Goal: Task Accomplishment & Management: Use online tool/utility

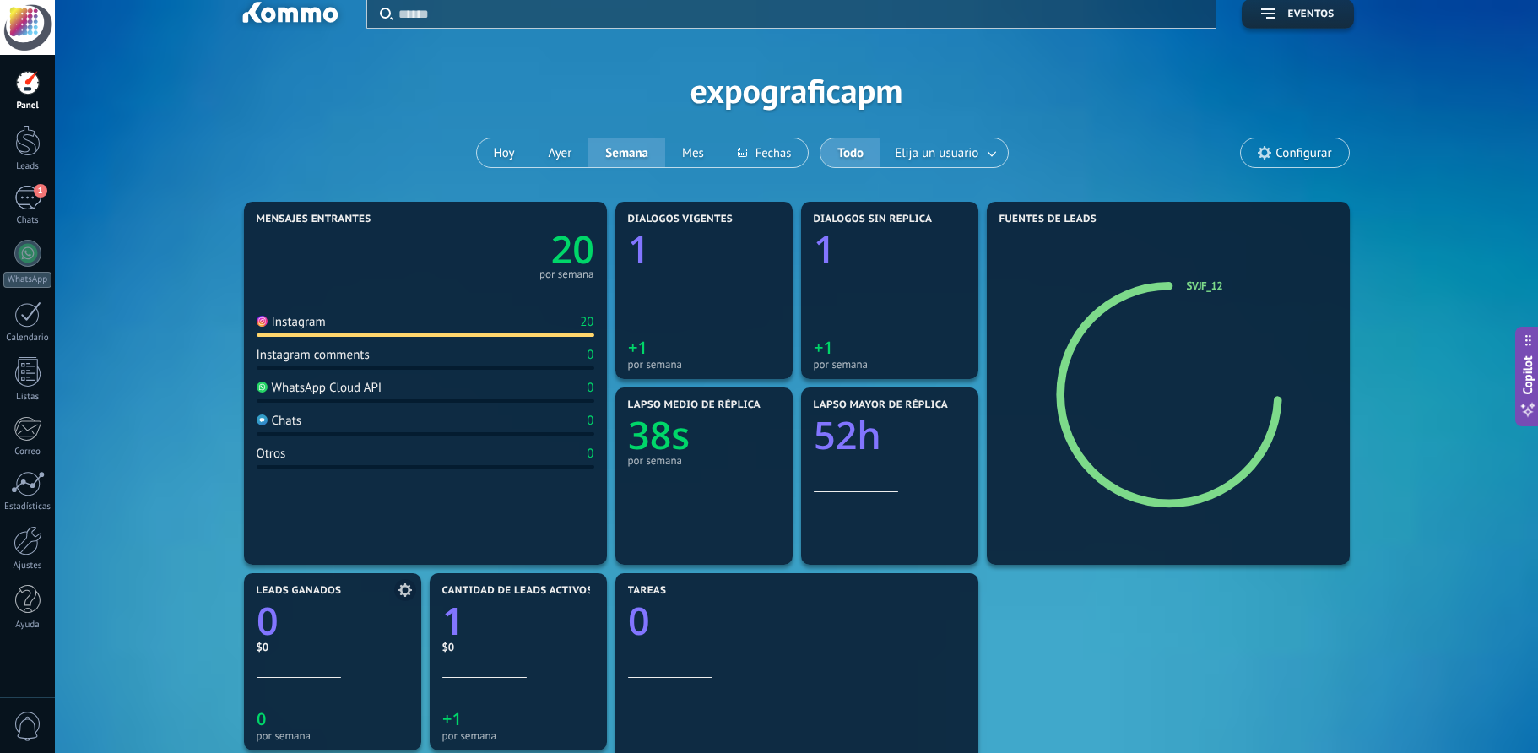
scroll to position [18, 0]
click at [36, 545] on div at bounding box center [28, 541] width 29 height 30
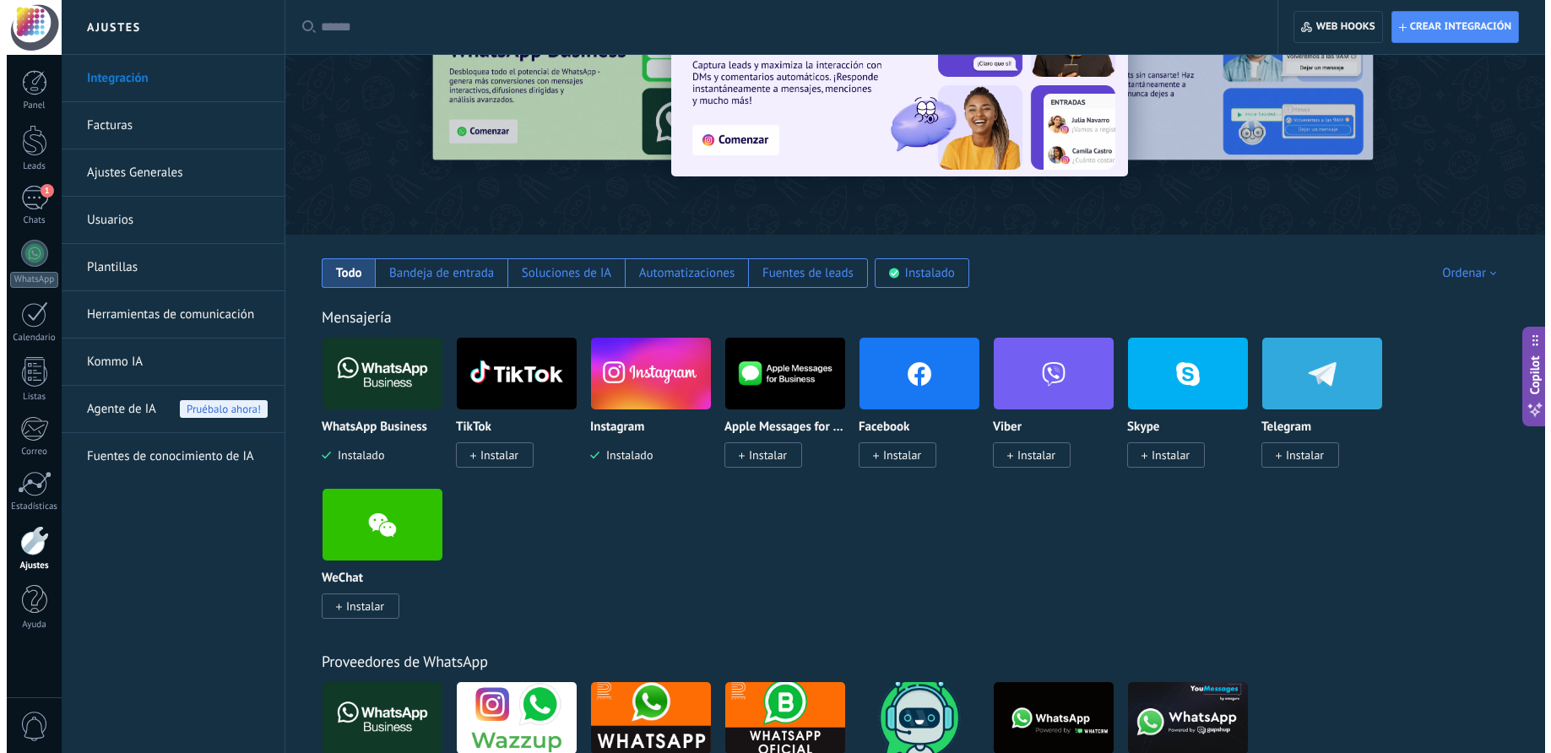
scroll to position [96, 0]
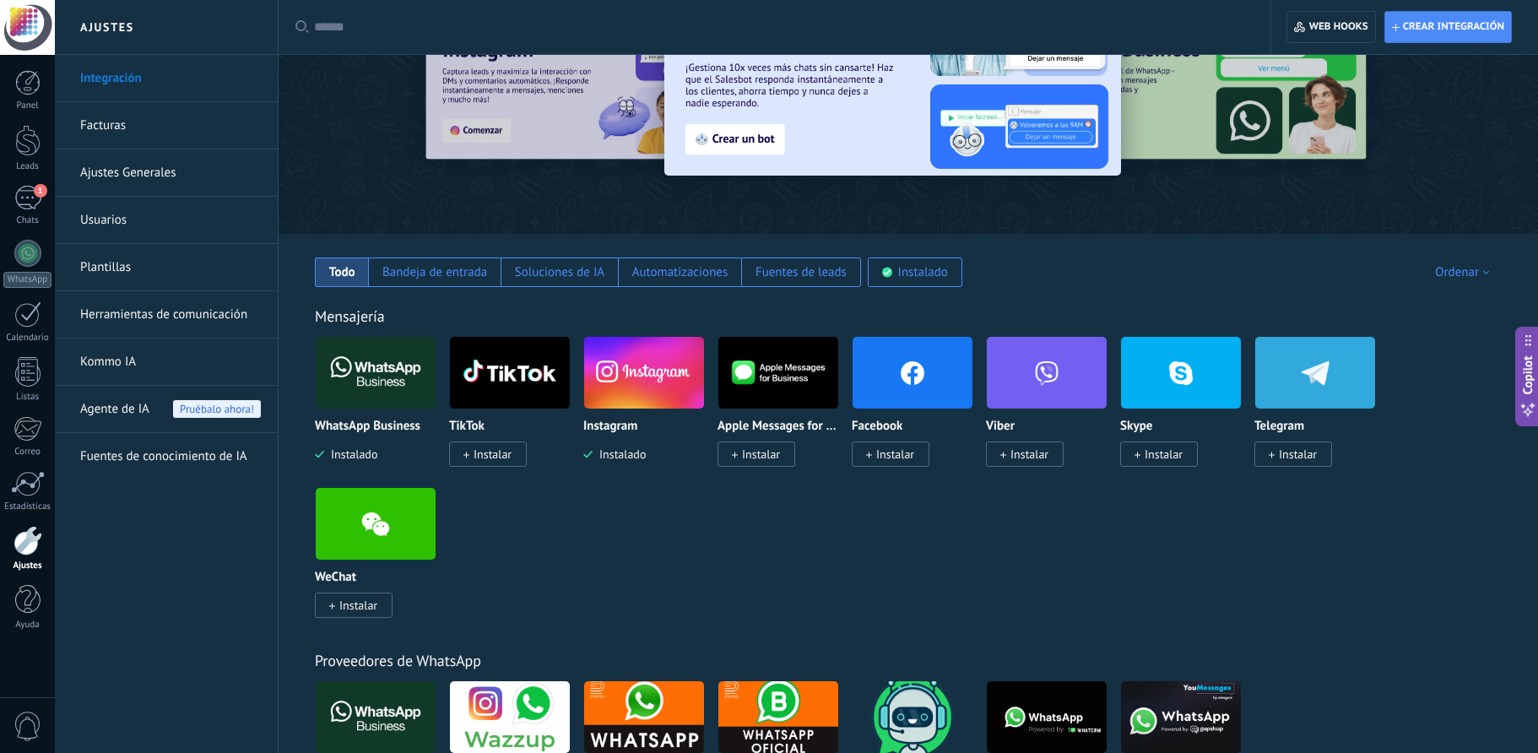
click at [375, 455] on span "Instalado" at bounding box center [350, 454] width 53 height 15
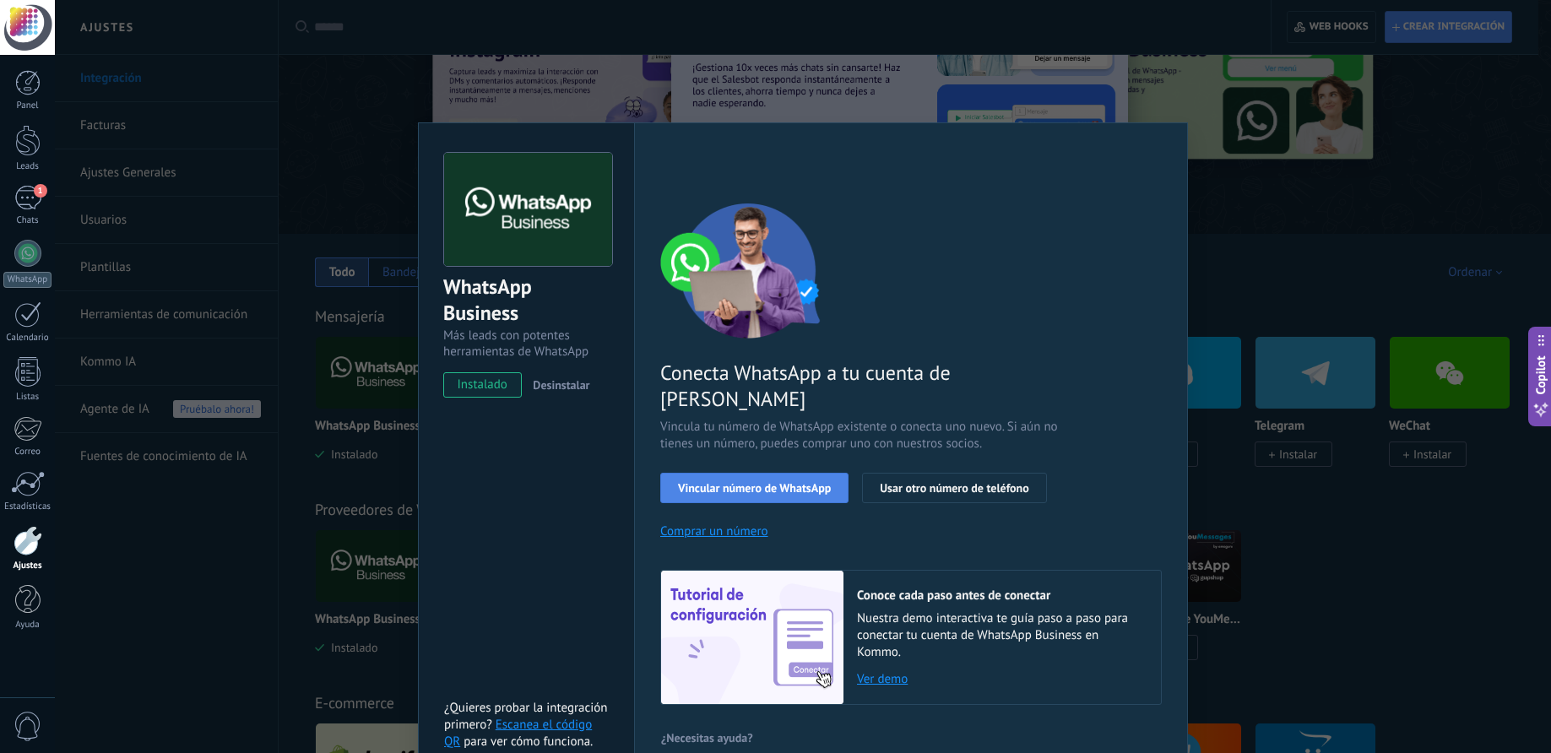
scroll to position [4, 0]
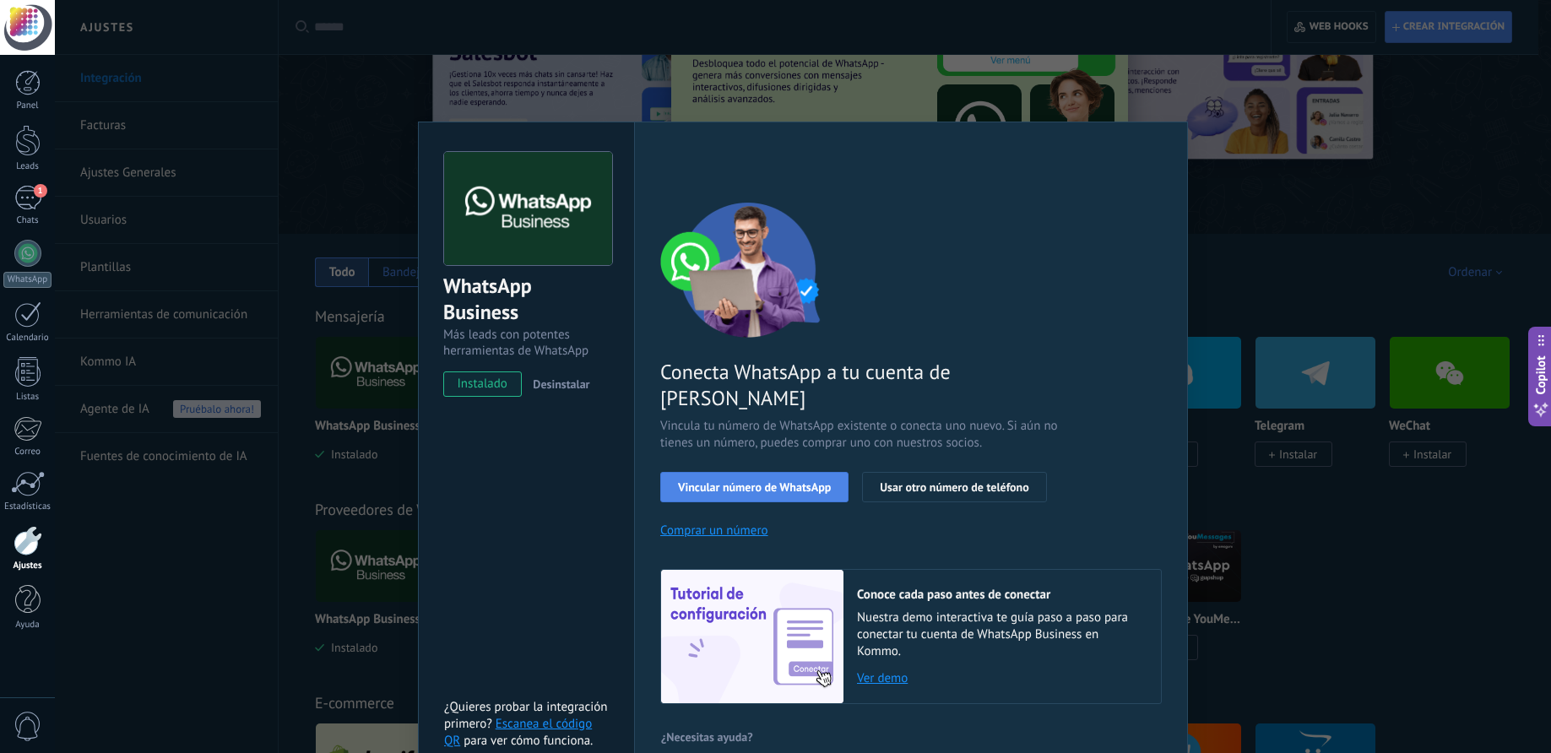
click at [755, 481] on span "Vincular número de WhatsApp" at bounding box center [754, 487] width 153 height 12
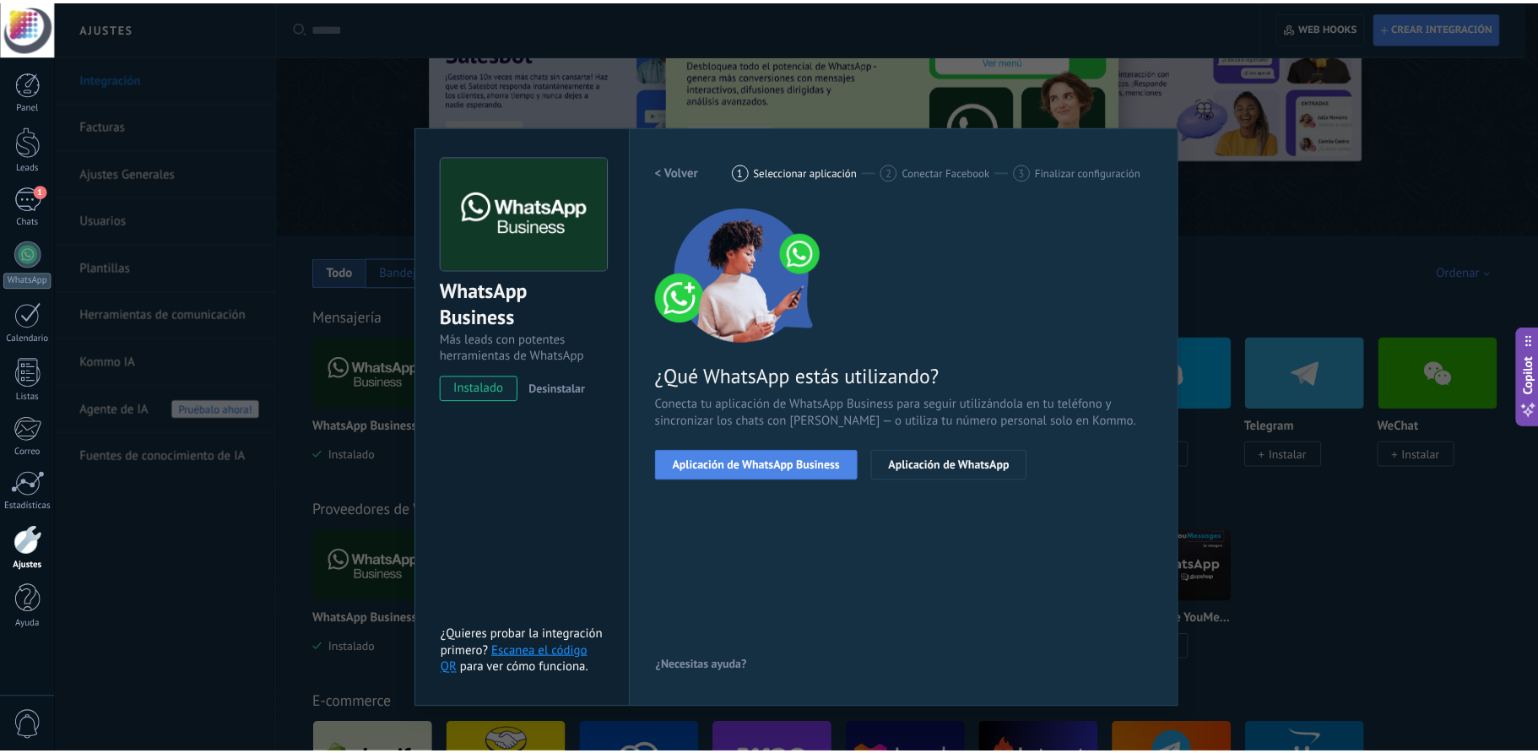
scroll to position [0, 0]
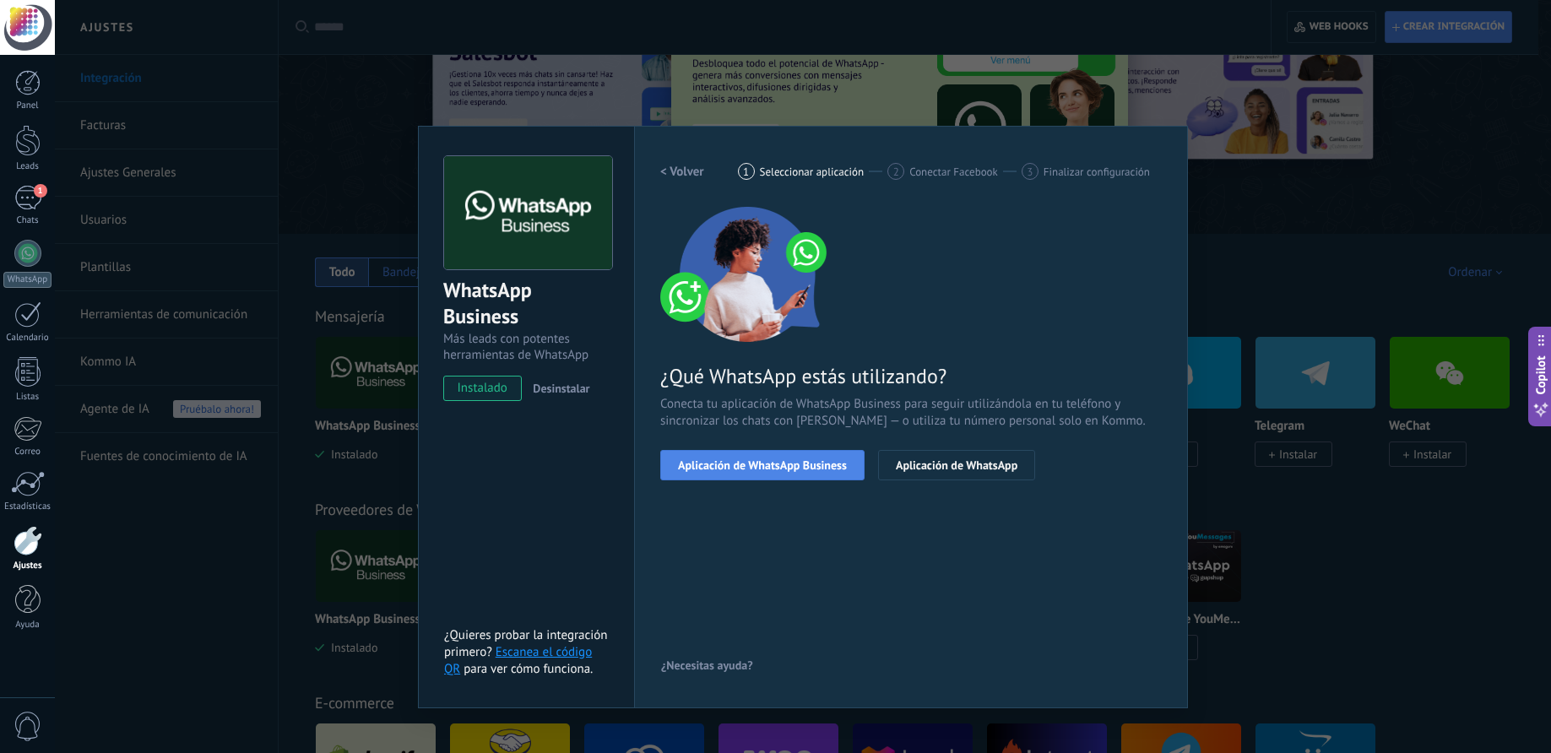
click at [771, 468] on span "Aplicación de WhatsApp Business" at bounding box center [762, 465] width 169 height 12
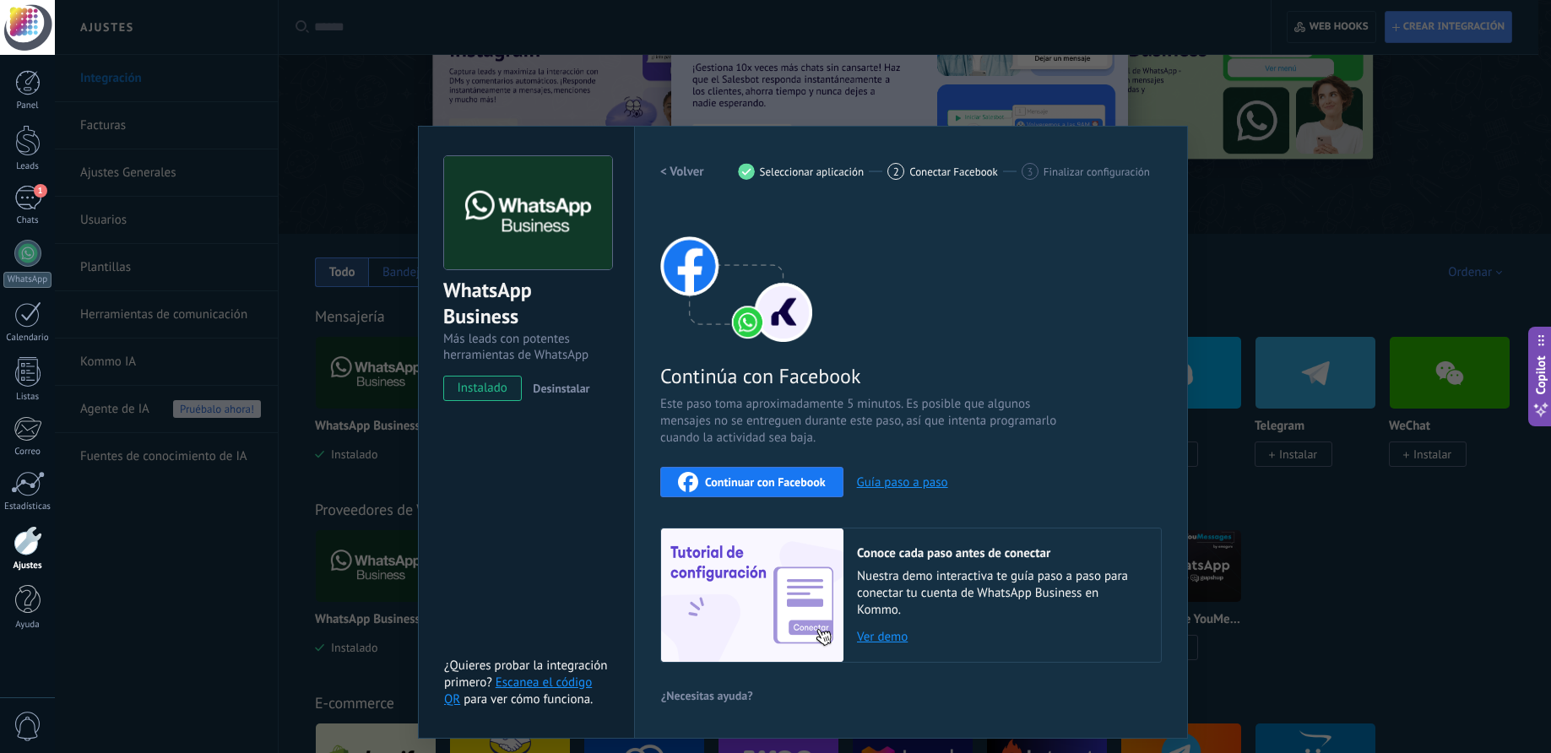
click at [532, 484] on div "WhatsApp Business Más leads con potentes herramientas de WhatsApp instalado Des…" at bounding box center [526, 432] width 216 height 613
click at [485, 392] on span "instalado" at bounding box center [482, 388] width 77 height 25
click at [204, 211] on div "WhatsApp Business Más leads con potentes herramientas de WhatsApp instalado Des…" at bounding box center [803, 376] width 1496 height 753
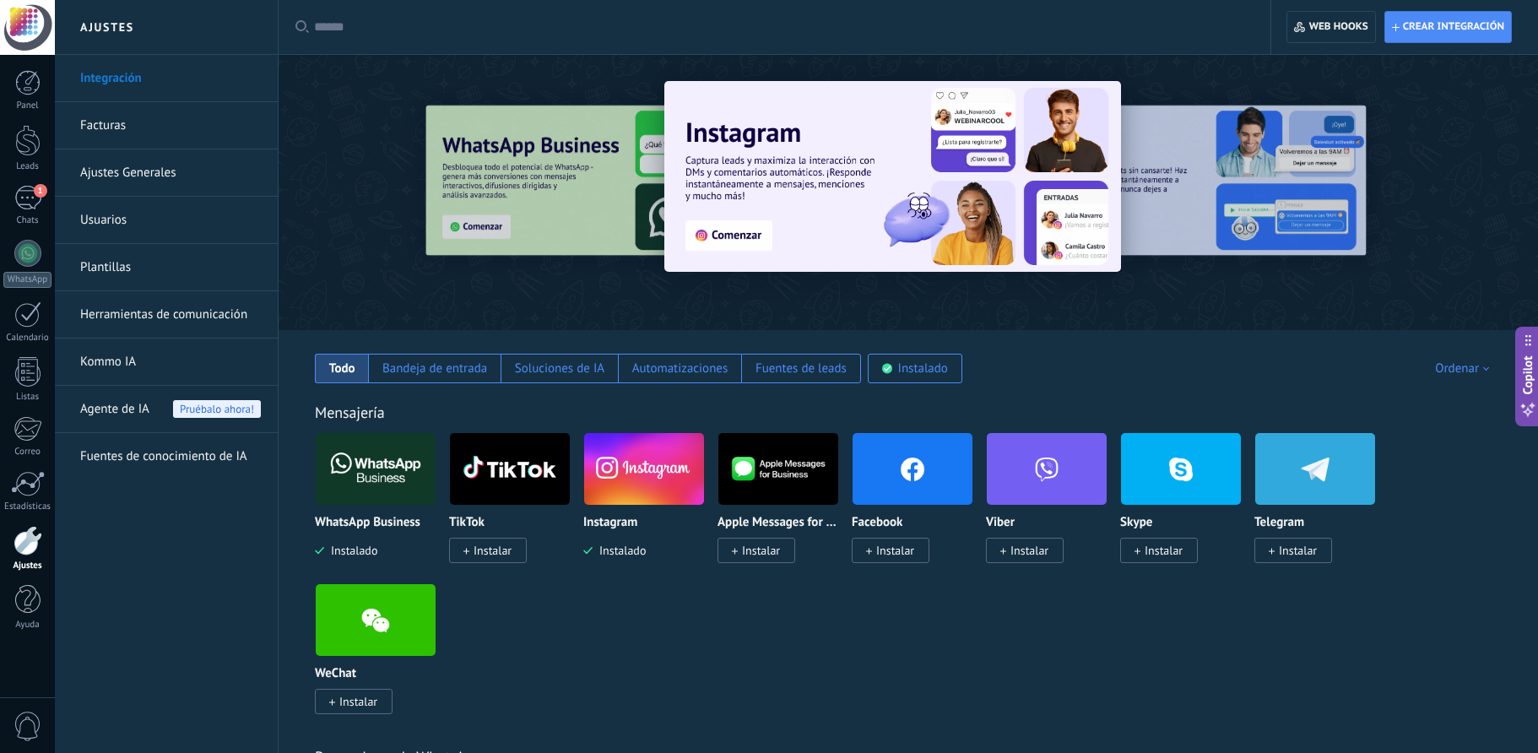
click at [100, 126] on link "Facturas" at bounding box center [170, 125] width 181 height 47
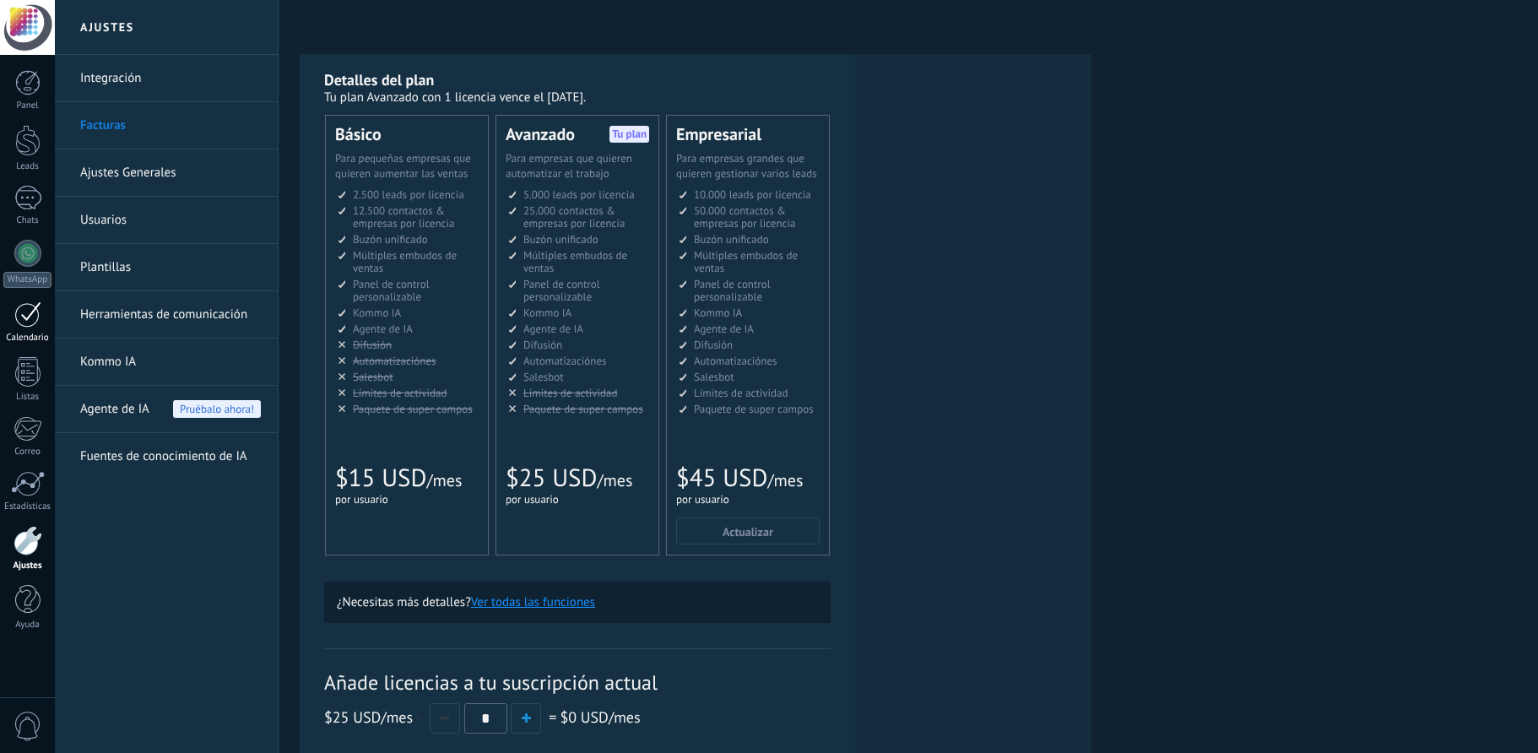
click at [30, 314] on div at bounding box center [27, 314] width 27 height 26
